Goal: Information Seeking & Learning: Learn about a topic

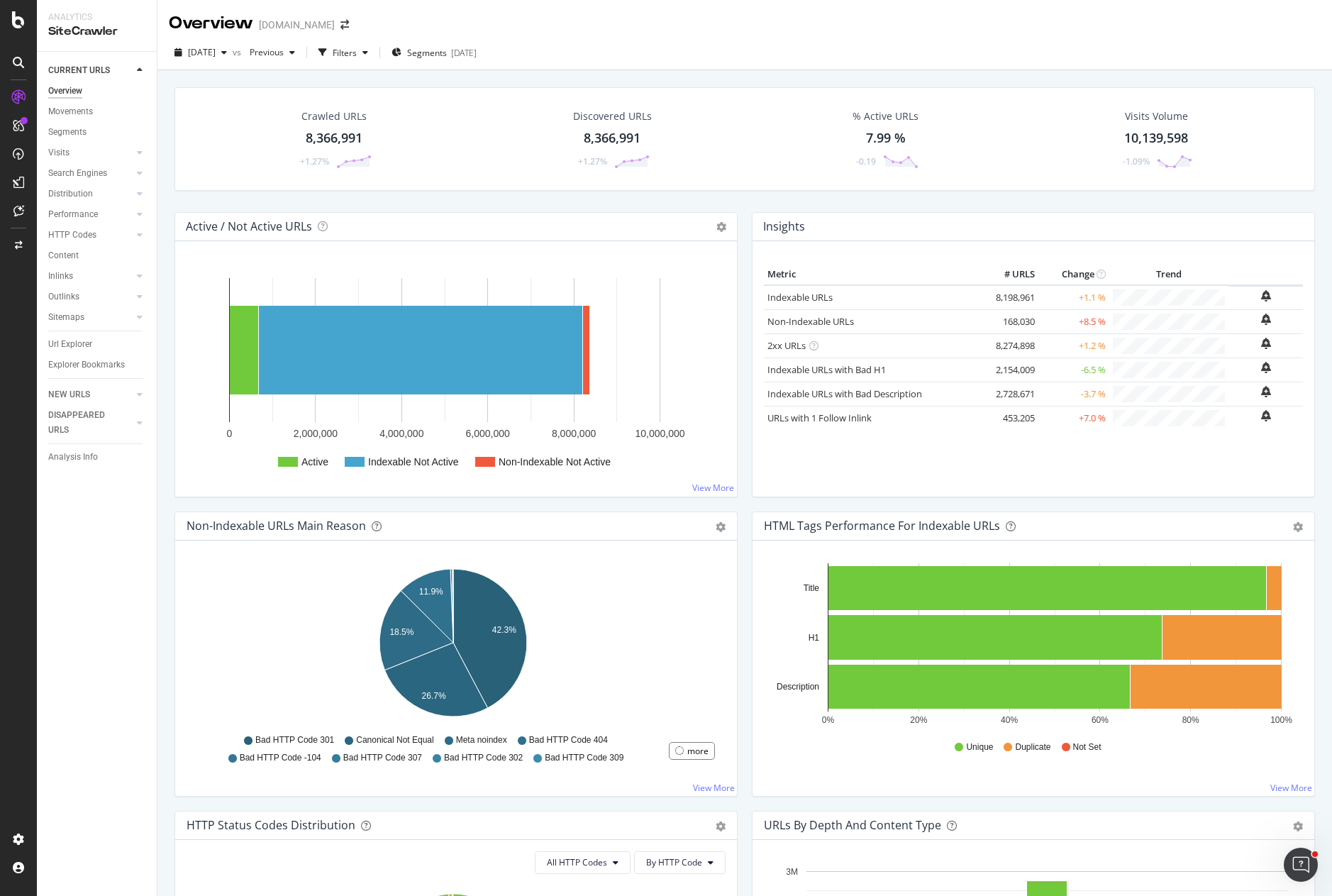
click at [857, 75] on div "Crawled URLs 8,366,991 +1.27% Discovered URLs 8,366,991 +1.27% % Active URLs 7.…" at bounding box center [744, 518] width 1174 height 896
click at [738, 203] on div "Crawled URLs 8,366,991 +1.27% Discovered URLs 8,366,991 +1.27% % Active URLs 7.…" at bounding box center [744, 149] width 1154 height 124
click at [488, 500] on div "Active / Not Active URLs Chart (by Value) Chart (by Percentage) Table Expand Ex…" at bounding box center [456, 361] width 578 height 299
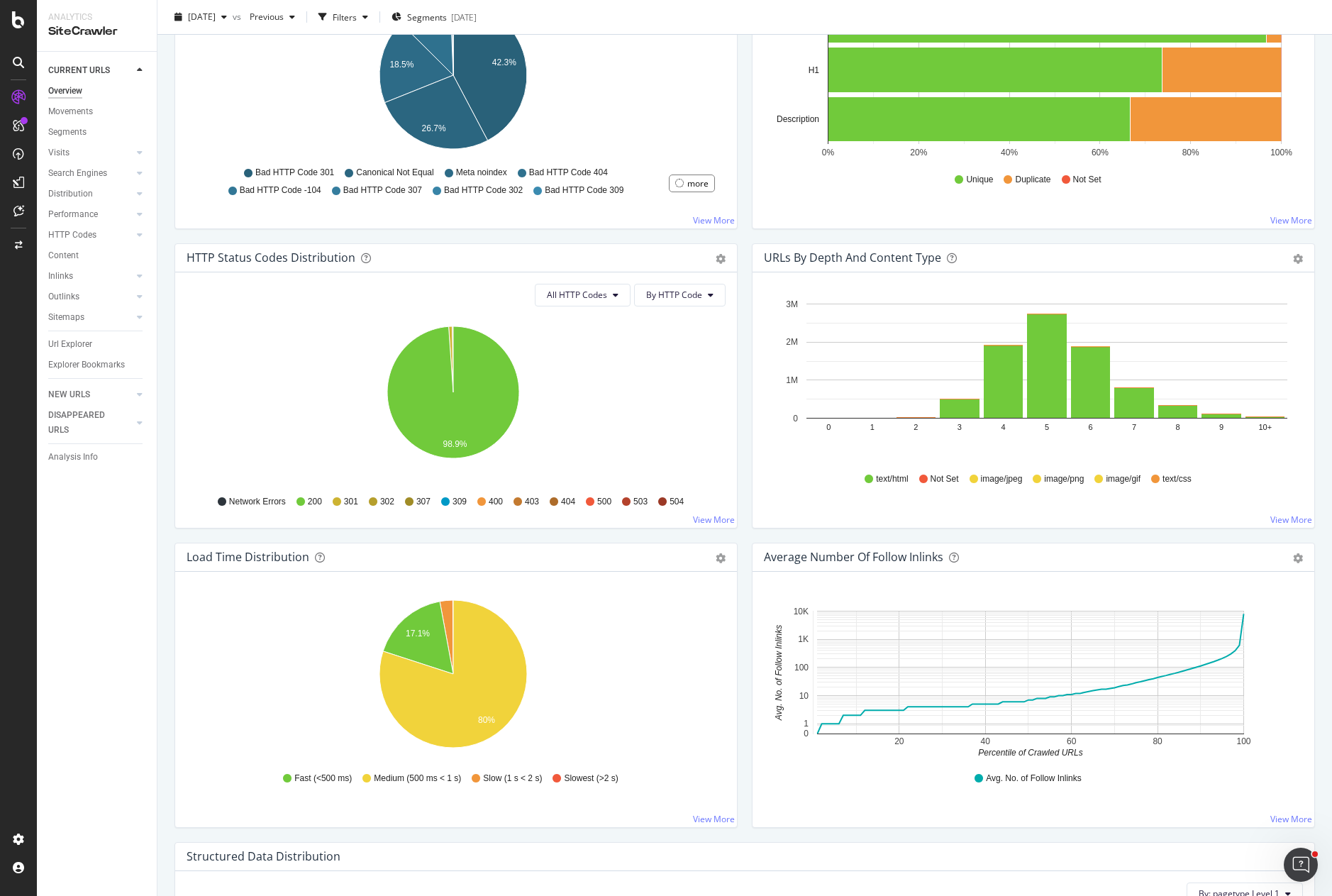
scroll to position [141, 0]
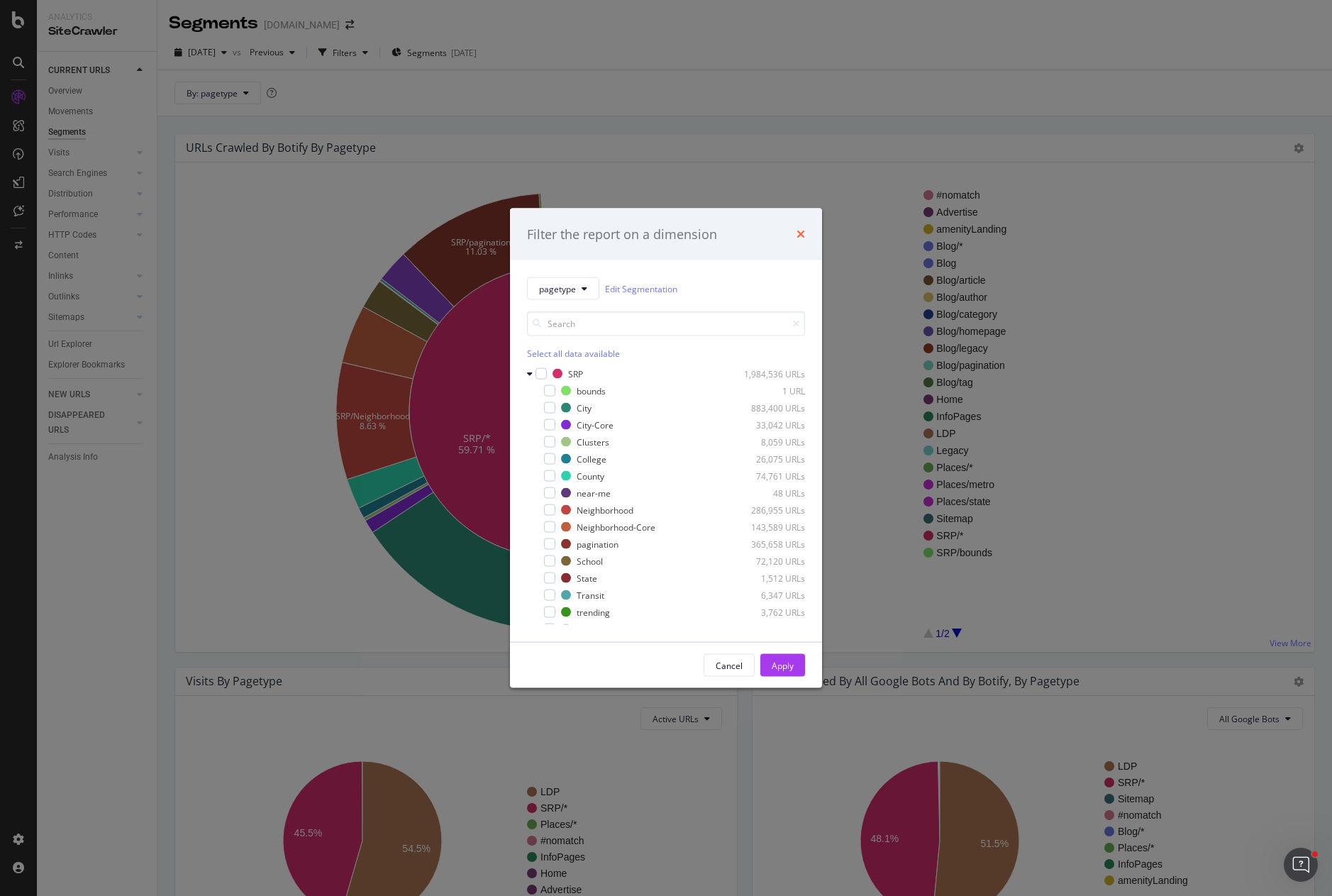
click at [803, 232] on icon "times" at bounding box center [800, 234] width 8 height 11
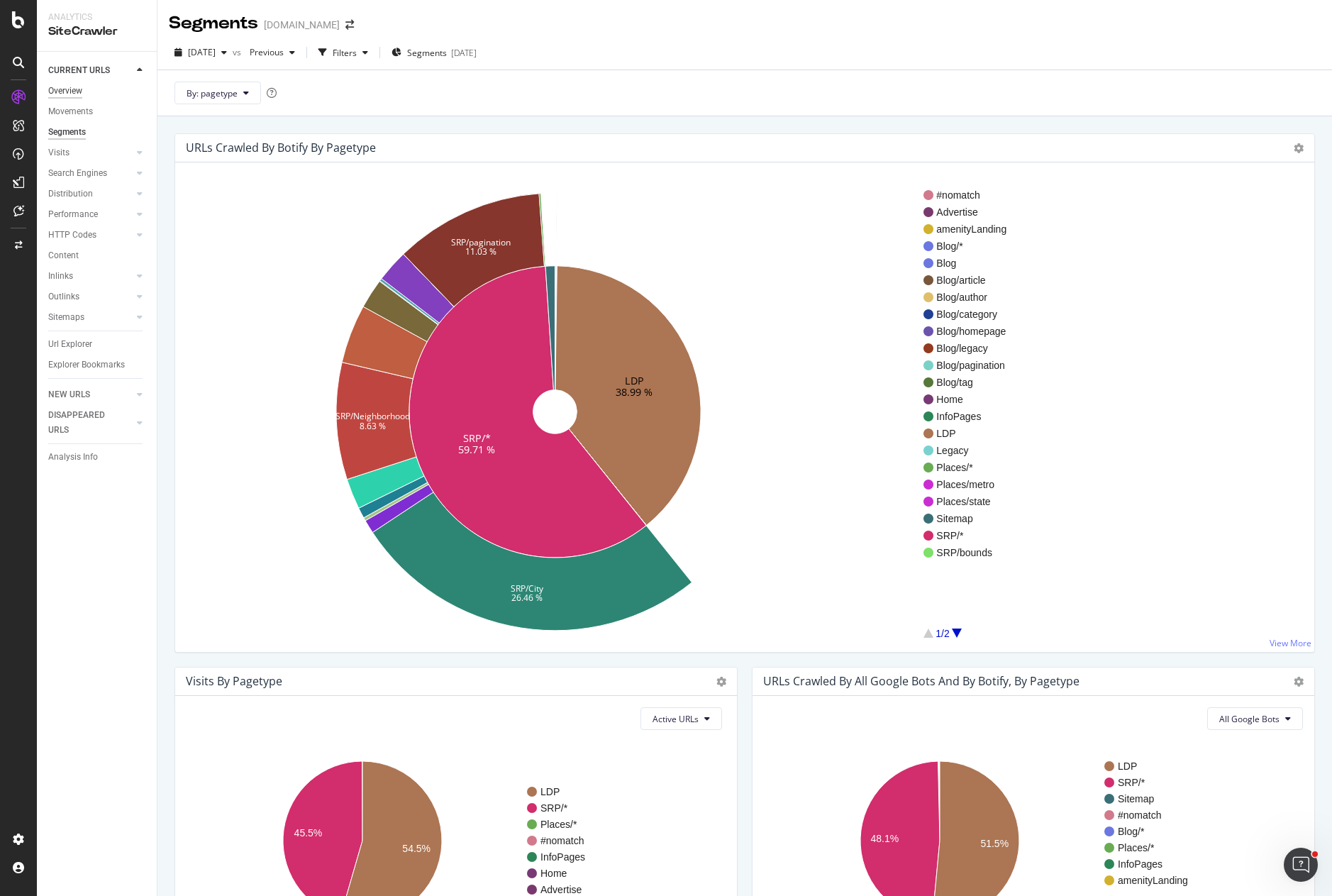
click at [61, 89] on div "Overview" at bounding box center [65, 91] width 34 height 15
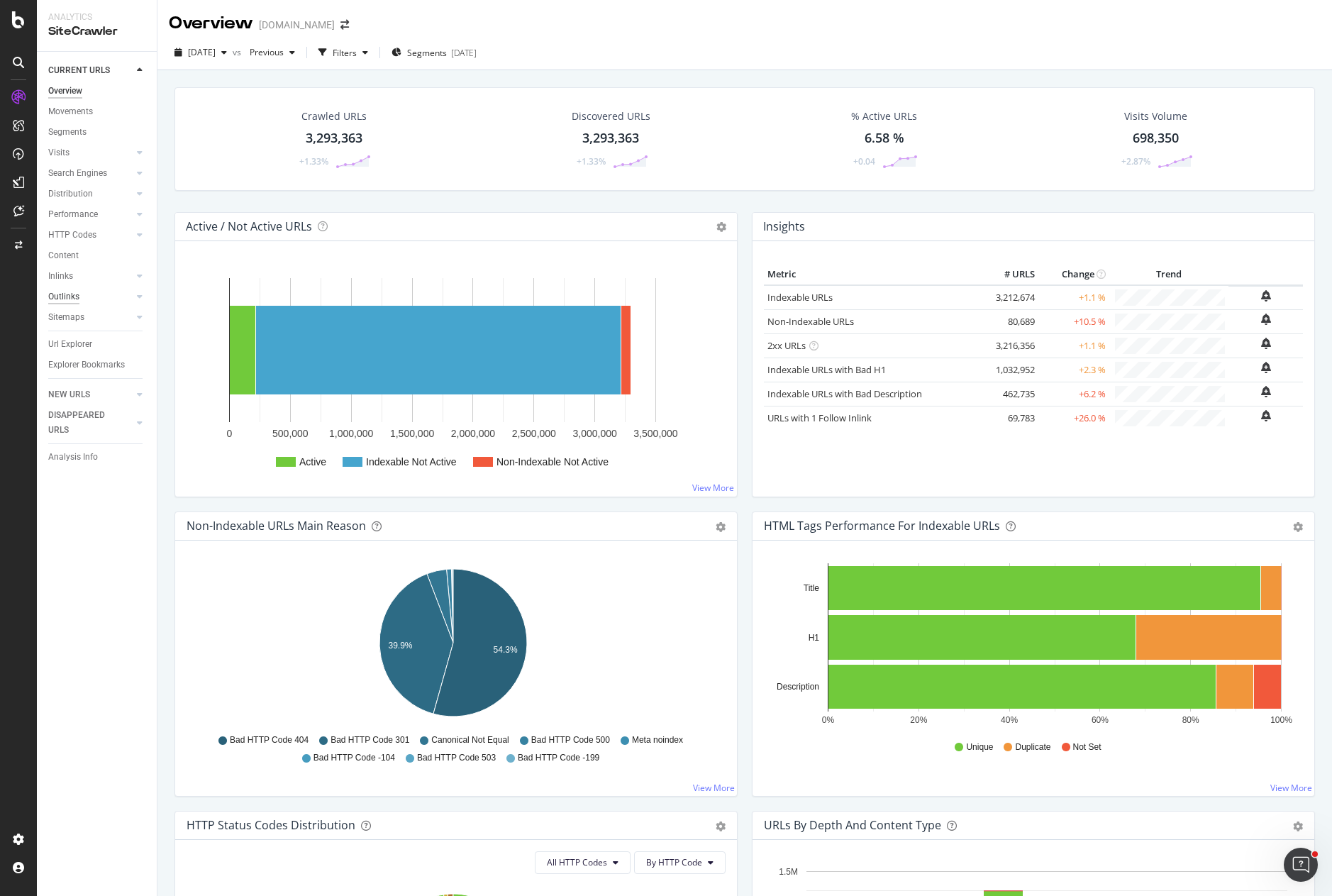
click at [69, 296] on div "Outlinks" at bounding box center [64, 297] width 31 height 15
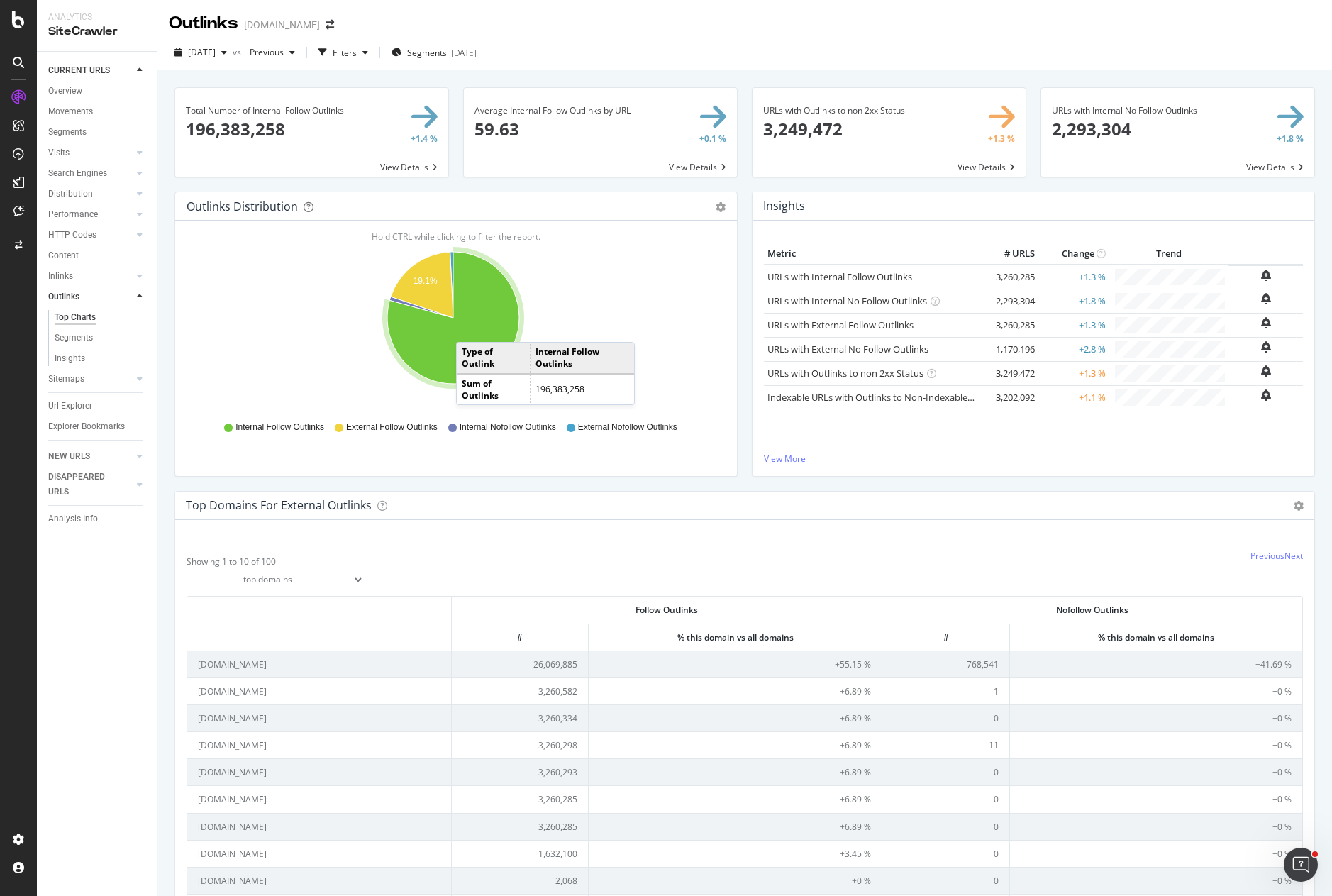
click at [869, 399] on link "Indexable URLs with Outlinks to Non-Indexable URLs" at bounding box center [879, 396] width 224 height 13
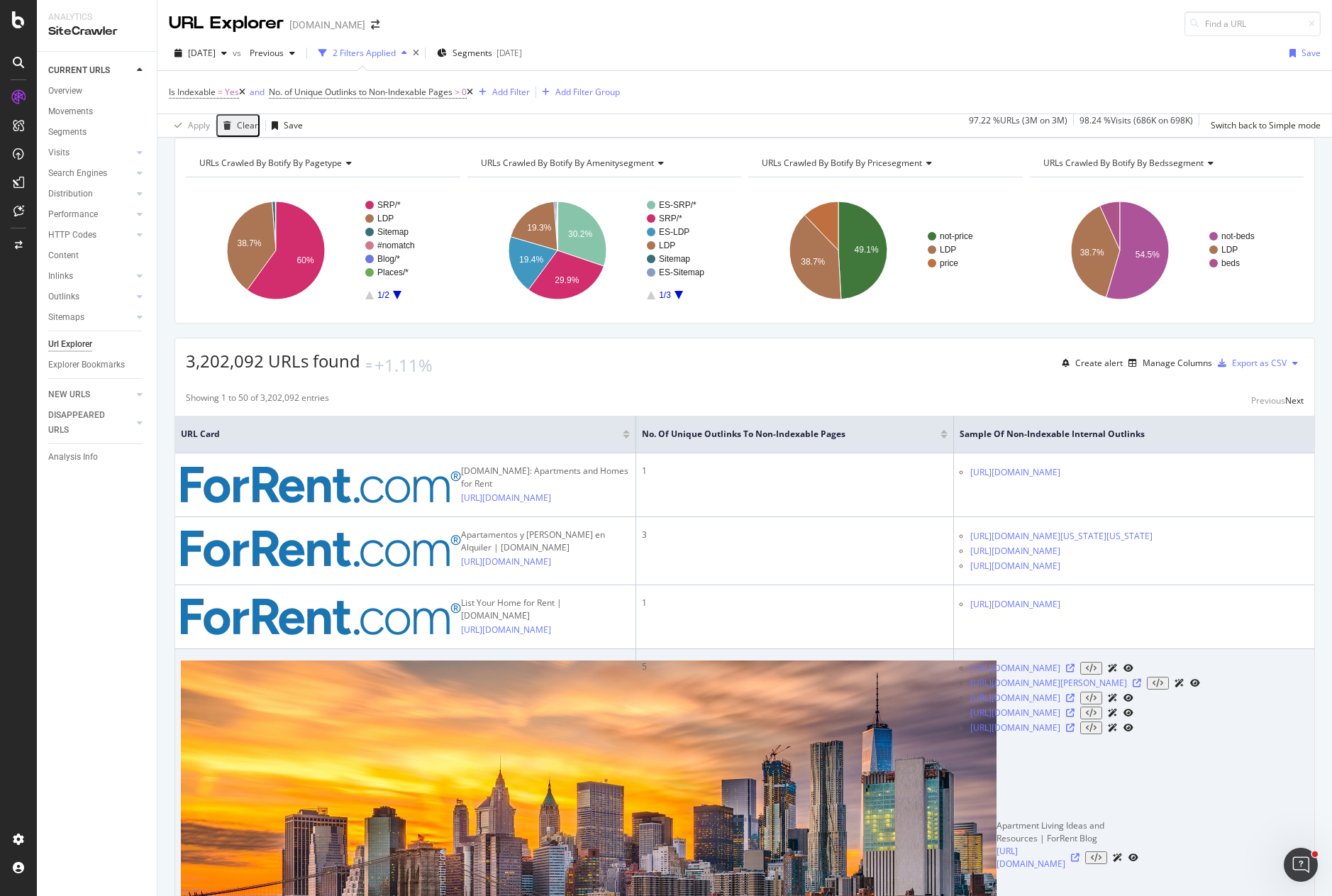
click at [1075, 702] on icon at bounding box center [1070, 698] width 8 height 8
